Goal: Use online tool/utility: Utilize a website feature to perform a specific function

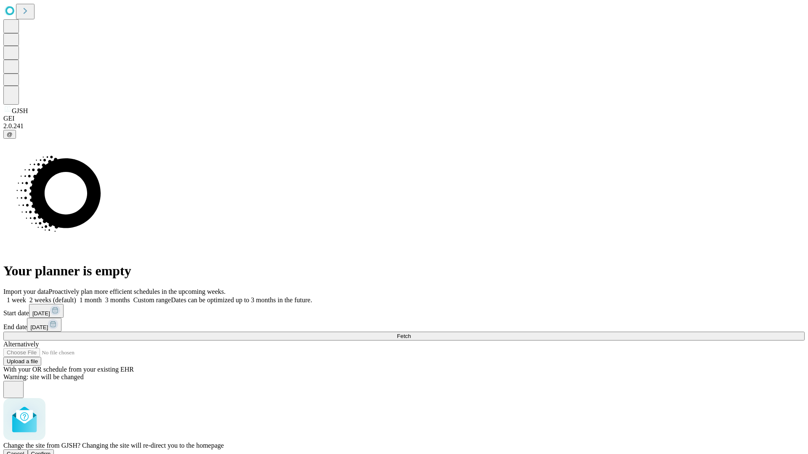
click at [51, 451] on span "Confirm" at bounding box center [41, 454] width 20 height 6
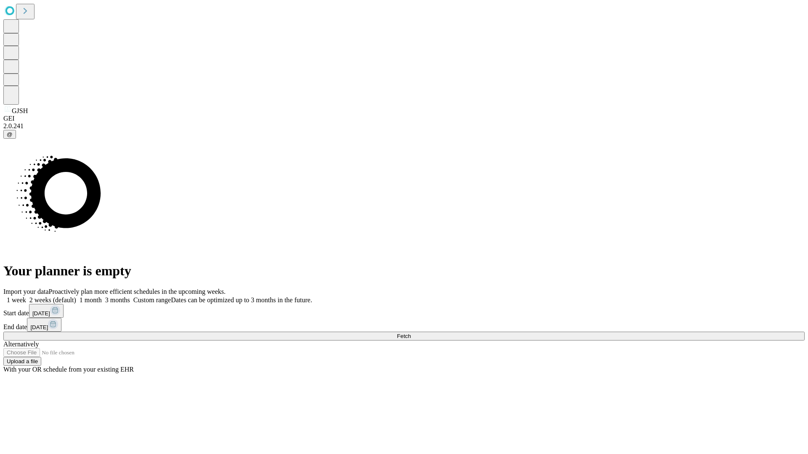
click at [102, 297] on label "1 month" at bounding box center [89, 300] width 26 height 7
click at [411, 333] on span "Fetch" at bounding box center [404, 336] width 14 height 6
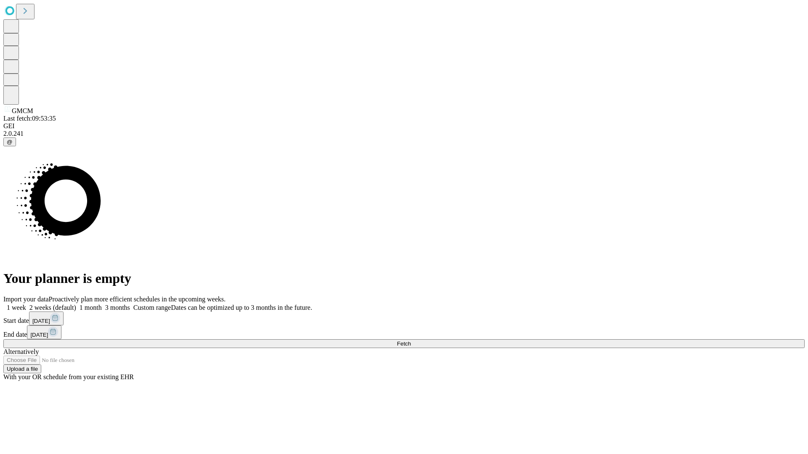
click at [102, 304] on label "1 month" at bounding box center [89, 307] width 26 height 7
click at [411, 341] on span "Fetch" at bounding box center [404, 344] width 14 height 6
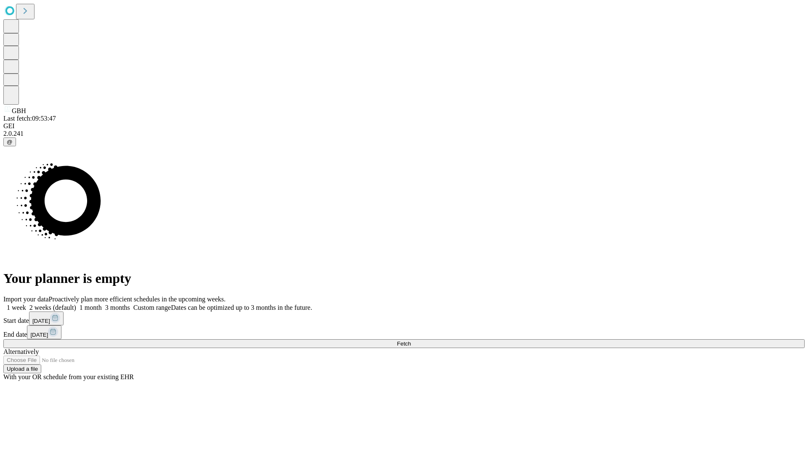
click at [102, 304] on label "1 month" at bounding box center [89, 307] width 26 height 7
click at [411, 341] on span "Fetch" at bounding box center [404, 344] width 14 height 6
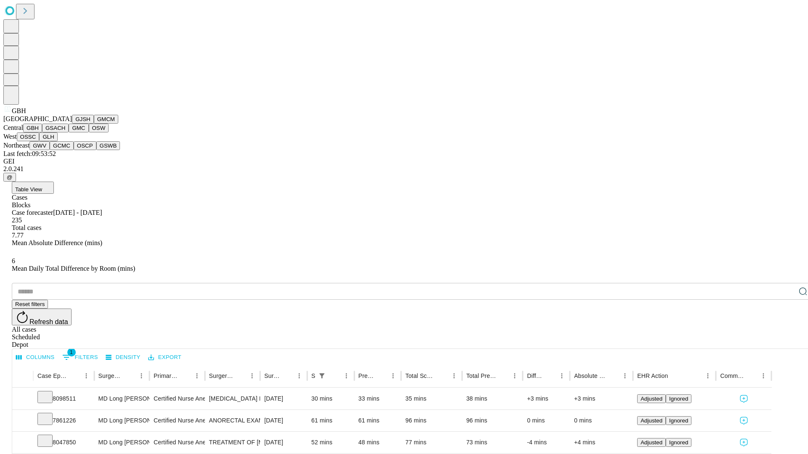
click at [65, 133] on button "GSACH" at bounding box center [55, 128] width 27 height 9
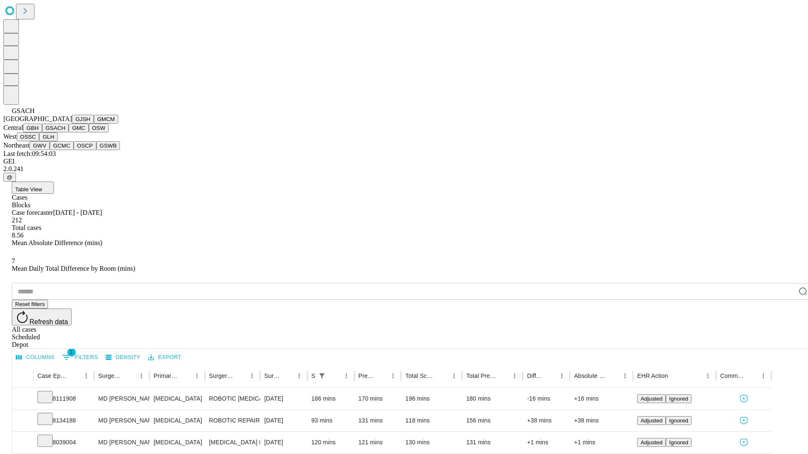
click at [69, 133] on button "GMC" at bounding box center [79, 128] width 20 height 9
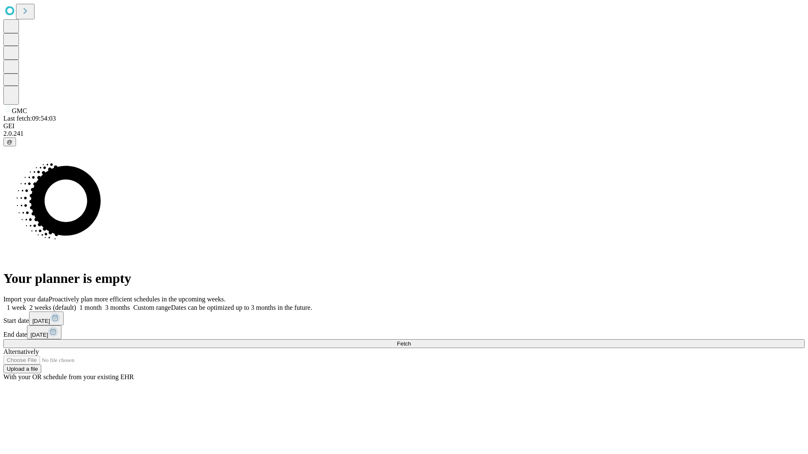
click at [102, 304] on label "1 month" at bounding box center [89, 307] width 26 height 7
click at [411, 341] on span "Fetch" at bounding box center [404, 344] width 14 height 6
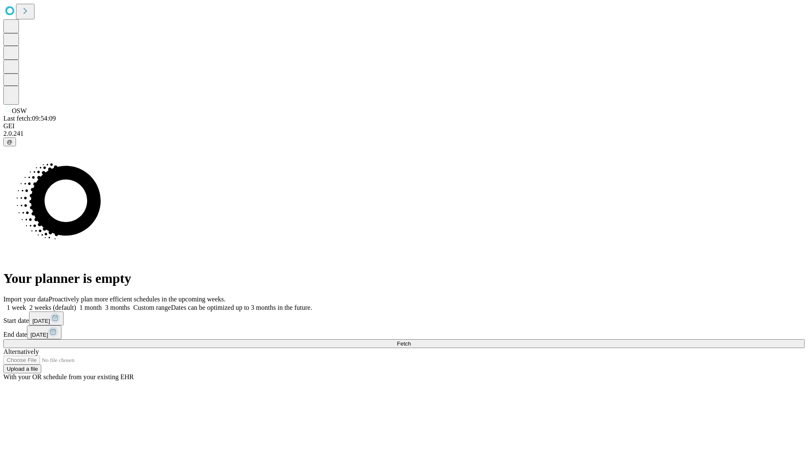
click at [102, 304] on label "1 month" at bounding box center [89, 307] width 26 height 7
click at [411, 341] on span "Fetch" at bounding box center [404, 344] width 14 height 6
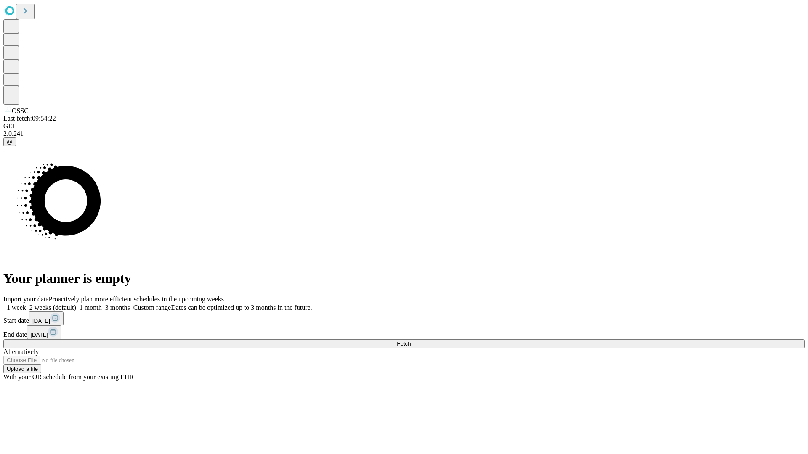
click at [102, 304] on label "1 month" at bounding box center [89, 307] width 26 height 7
click at [411, 341] on span "Fetch" at bounding box center [404, 344] width 14 height 6
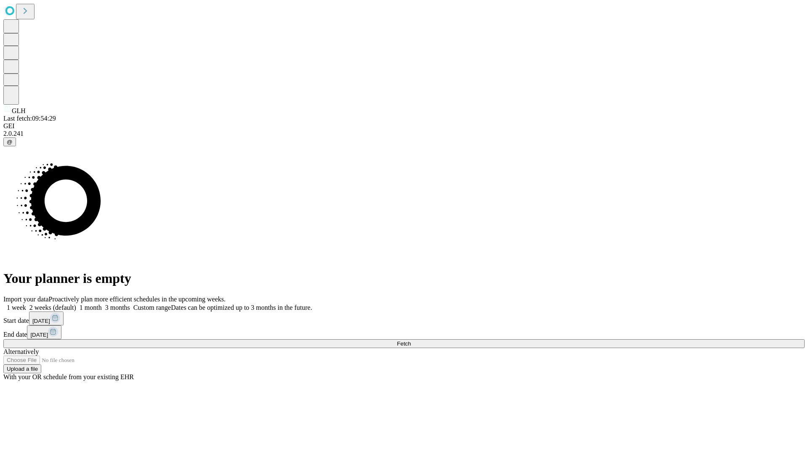
click at [411, 341] on span "Fetch" at bounding box center [404, 344] width 14 height 6
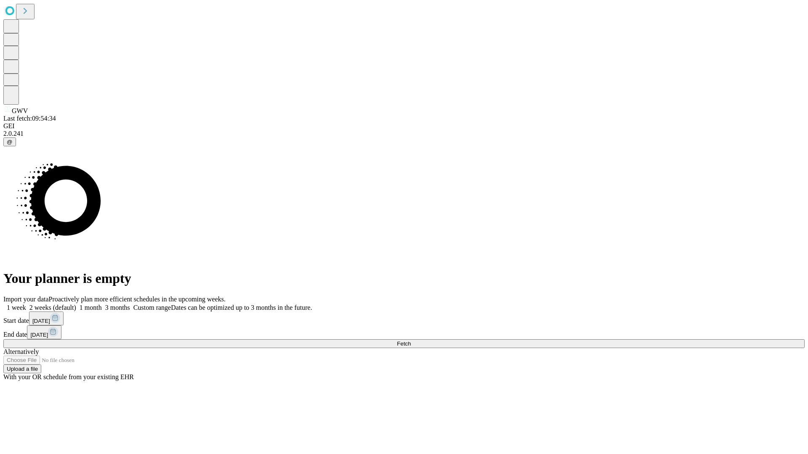
click at [102, 304] on label "1 month" at bounding box center [89, 307] width 26 height 7
click at [411, 341] on span "Fetch" at bounding box center [404, 344] width 14 height 6
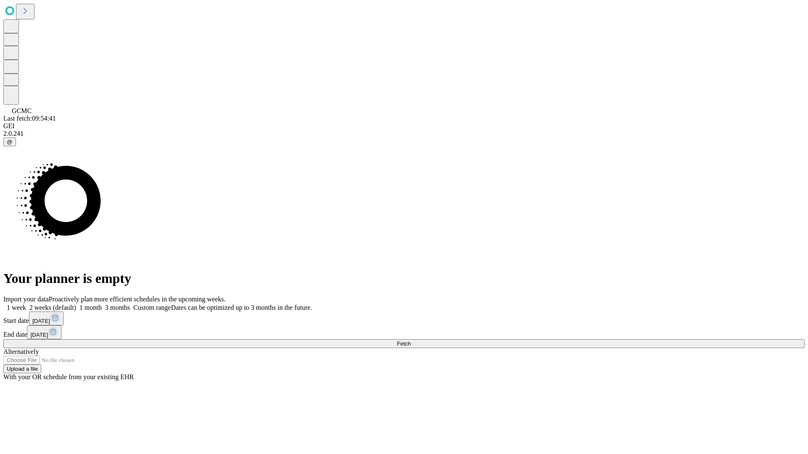
click at [102, 304] on label "1 month" at bounding box center [89, 307] width 26 height 7
click at [411, 341] on span "Fetch" at bounding box center [404, 344] width 14 height 6
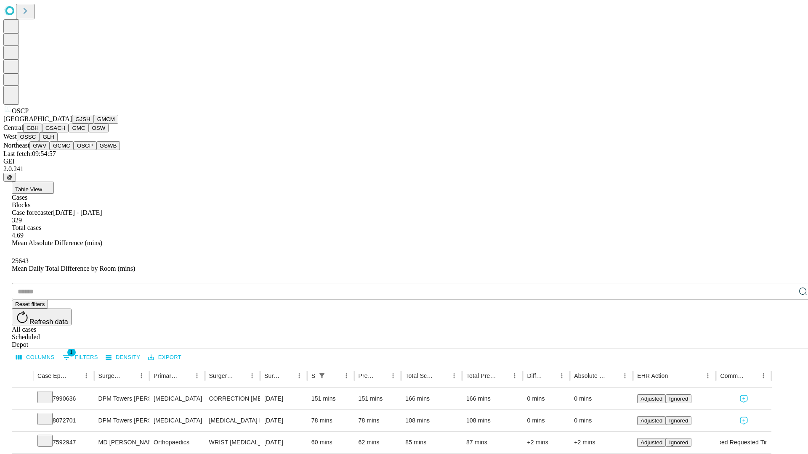
click at [96, 150] on button "GSWB" at bounding box center [108, 145] width 24 height 9
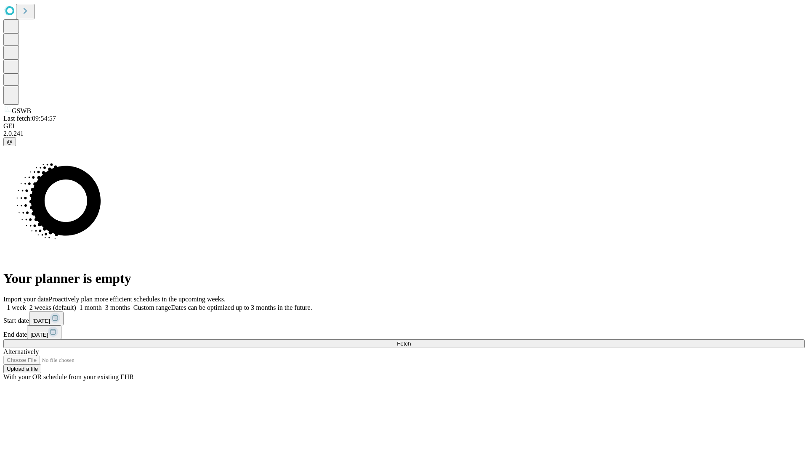
click at [102, 304] on label "1 month" at bounding box center [89, 307] width 26 height 7
click at [411, 341] on span "Fetch" at bounding box center [404, 344] width 14 height 6
